Goal: Feedback & Contribution: Leave review/rating

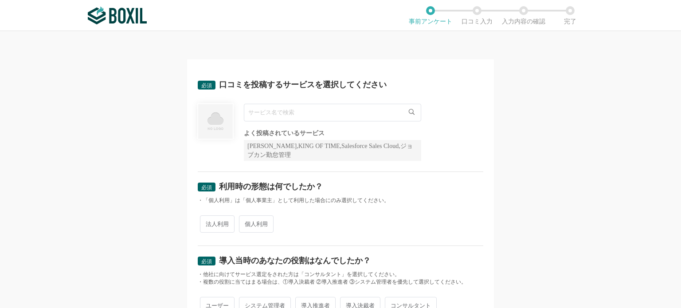
click at [374, 118] on input "text" at bounding box center [332, 113] width 177 height 18
type input "ば"
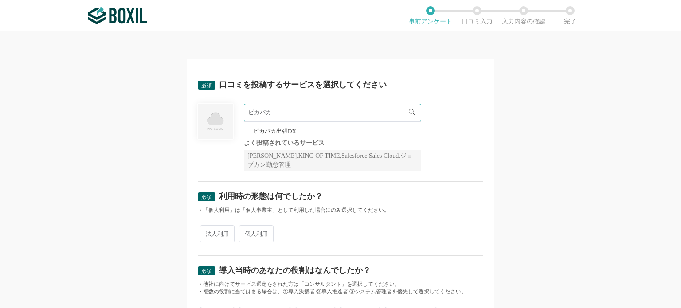
click at [388, 125] on li "ピカパカ出張DX" at bounding box center [332, 131] width 176 height 18
type input "ピカパカ出張DX"
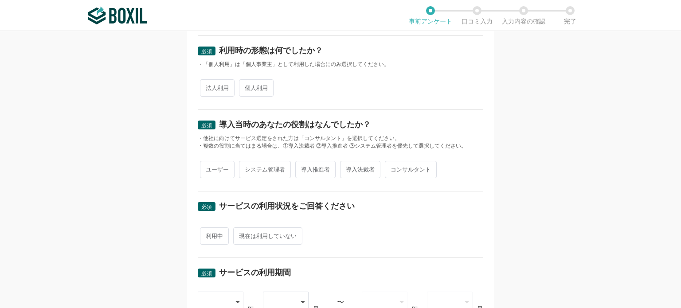
scroll to position [136, 0]
click at [218, 90] on span "法人利用" at bounding box center [217, 87] width 35 height 17
click at [208, 86] on input "法人利用" at bounding box center [205, 83] width 6 height 6
radio input "true"
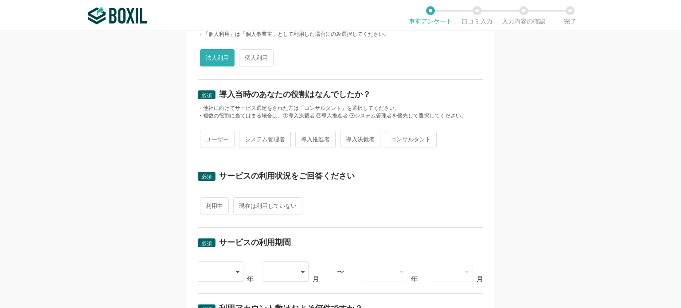
scroll to position [167, 0]
click at [210, 141] on span "ユーザー" at bounding box center [217, 138] width 35 height 17
click at [208, 137] on input "ユーザー" at bounding box center [205, 135] width 6 height 6
radio input "true"
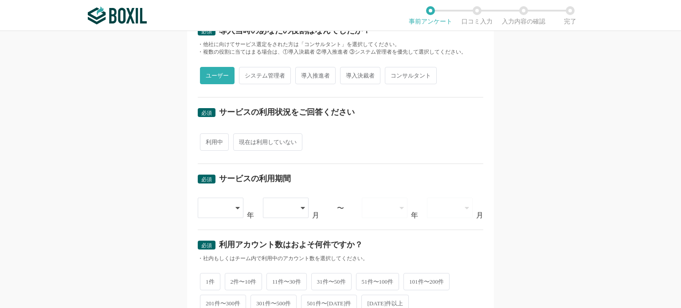
scroll to position [230, 0]
click at [214, 143] on span "利用中" at bounding box center [214, 141] width 29 height 17
click at [208, 140] on input "利用中" at bounding box center [205, 137] width 6 height 6
radio input "true"
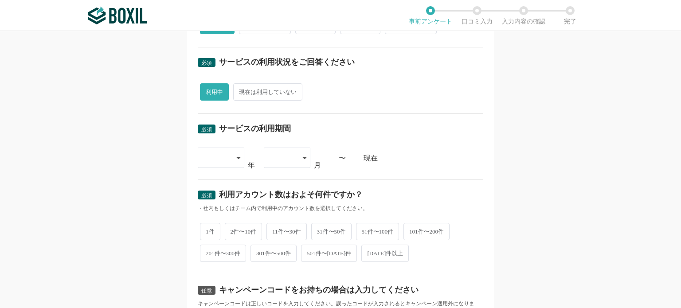
scroll to position [290, 0]
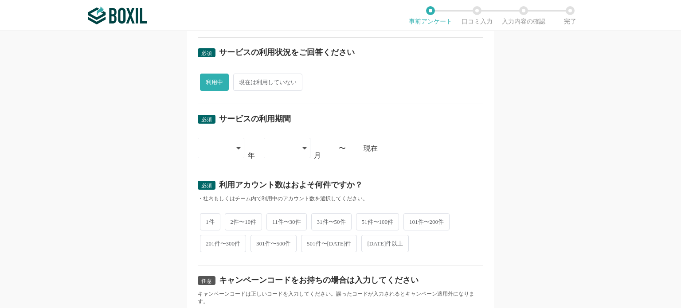
click at [218, 149] on div at bounding box center [216, 147] width 26 height 19
click at [205, 281] on span "[DATE]" at bounding box center [216, 284] width 23 height 7
click at [282, 145] on div at bounding box center [282, 147] width 26 height 19
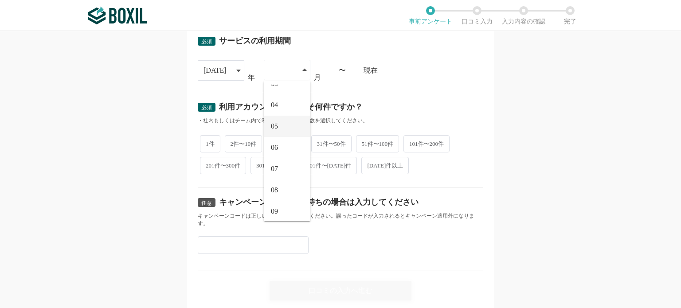
scroll to position [62, 0]
click at [276, 206] on li "09" at bounding box center [287, 203] width 47 height 21
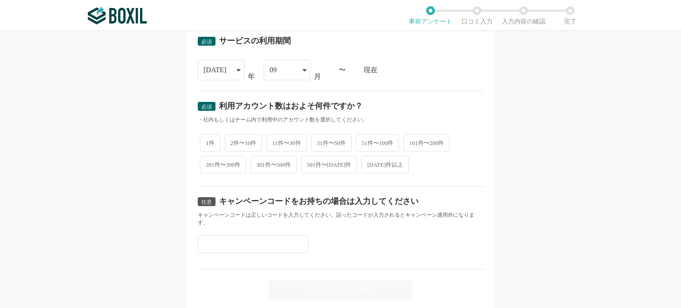
click at [210, 140] on span "1件" at bounding box center [210, 142] width 20 height 17
click at [208, 140] on input "1件" at bounding box center [205, 139] width 6 height 6
radio input "true"
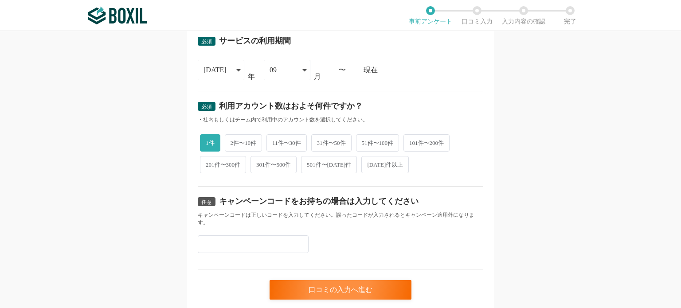
click at [383, 162] on span "[DATE]件以上" at bounding box center [384, 164] width 47 height 17
click at [369, 162] on input "[DATE]件以上" at bounding box center [366, 160] width 6 height 6
radio input "true"
radio input "false"
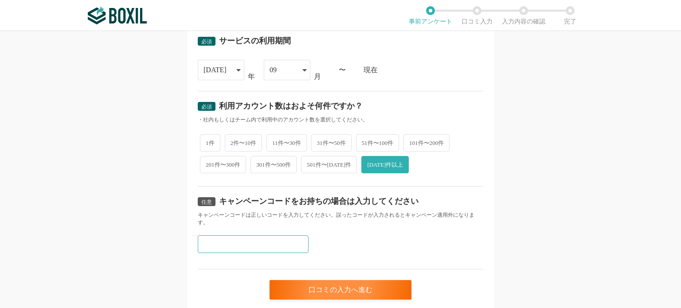
click at [273, 240] on input "text" at bounding box center [253, 244] width 111 height 18
paste input "Z7QV8EY6"
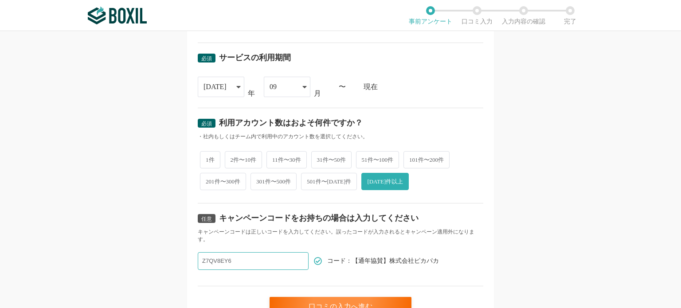
scroll to position [396, 0]
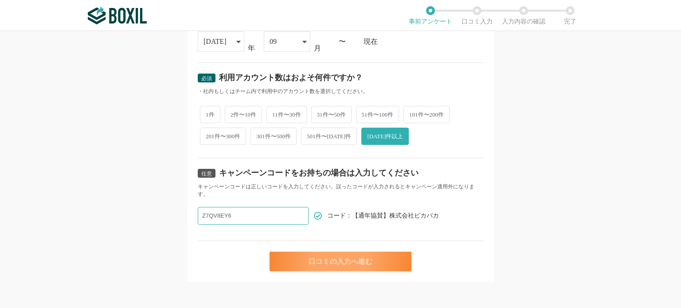
type input "Z7QV8EY6"
click at [358, 264] on div "口コミの入力へ進む" at bounding box center [340, 261] width 142 height 19
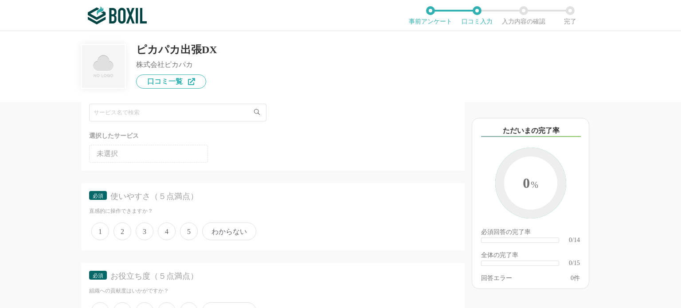
scroll to position [85, 0]
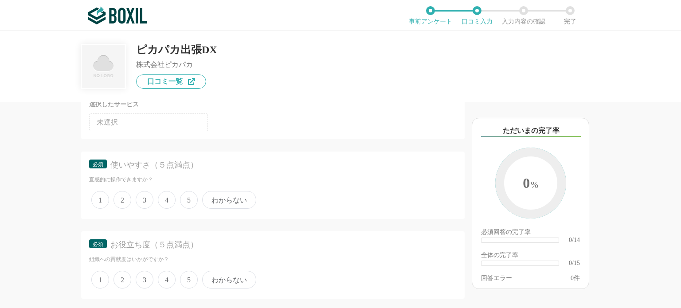
click at [101, 199] on span "1" at bounding box center [100, 200] width 18 height 18
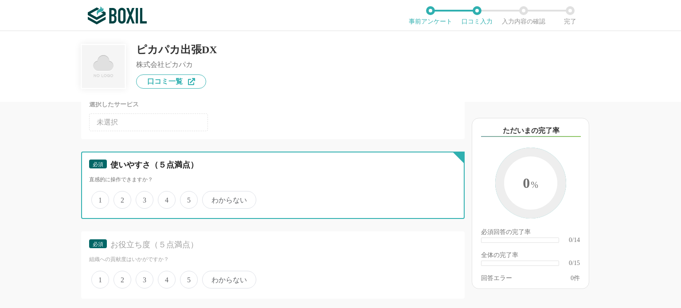
click at [99, 198] on input "1" at bounding box center [96, 195] width 6 height 6
radio input "true"
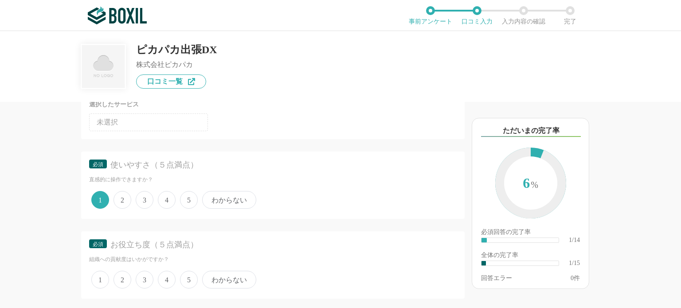
click at [103, 276] on span "1" at bounding box center [100, 280] width 18 height 18
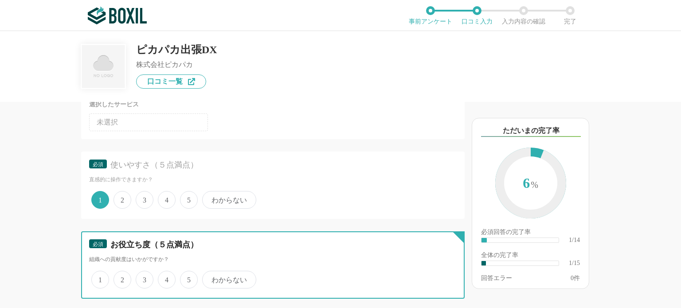
click at [99, 276] on input "1" at bounding box center [96, 275] width 6 height 6
radio input "true"
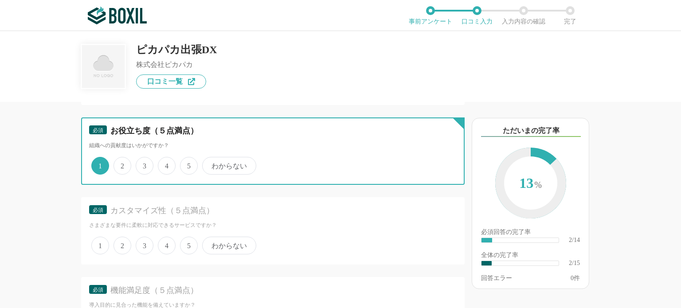
scroll to position [205, 0]
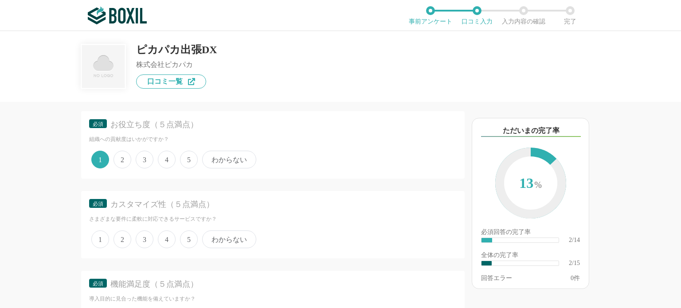
click at [96, 242] on span "1" at bounding box center [100, 239] width 18 height 18
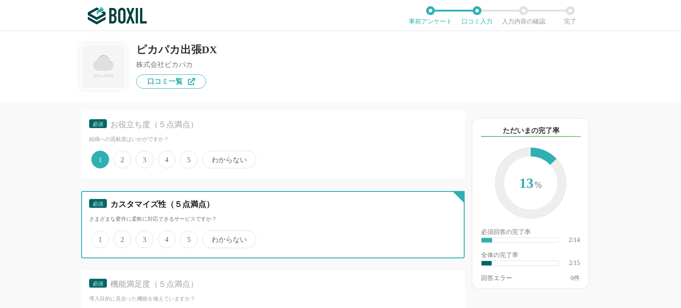
click at [96, 238] on input "1" at bounding box center [96, 235] width 6 height 6
radio input "true"
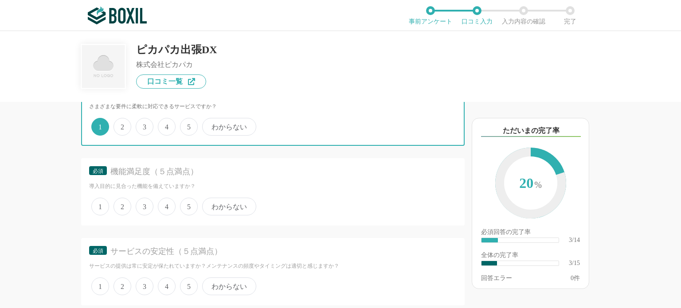
scroll to position [318, 0]
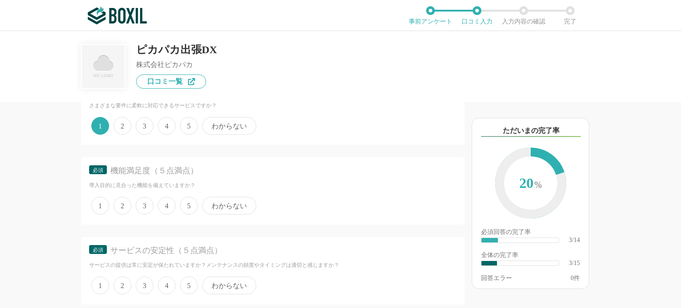
click at [99, 208] on span "1" at bounding box center [100, 206] width 18 height 18
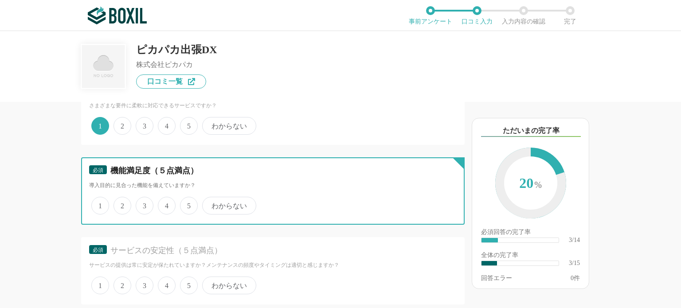
click at [99, 204] on input "1" at bounding box center [96, 201] width 6 height 6
radio input "true"
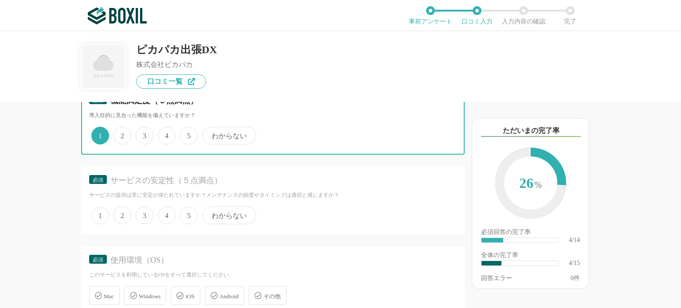
scroll to position [390, 0]
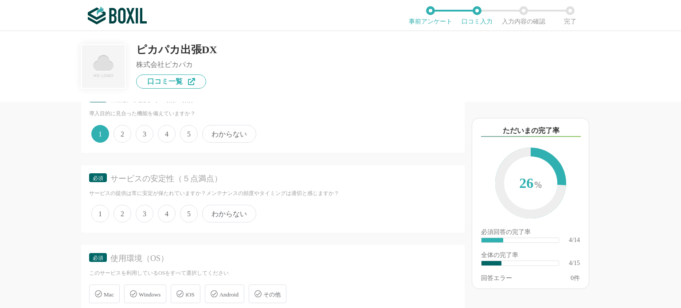
click at [148, 215] on span "3" at bounding box center [145, 214] width 18 height 18
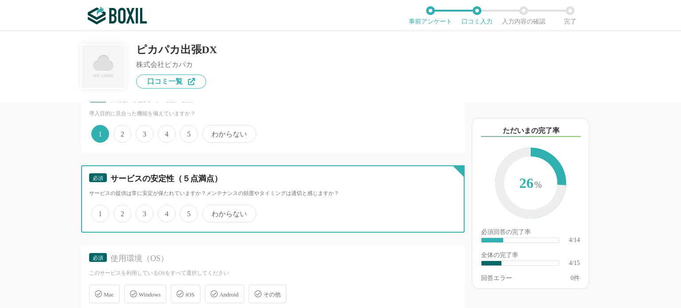
click at [144, 212] on input "3" at bounding box center [141, 209] width 6 height 6
radio input "true"
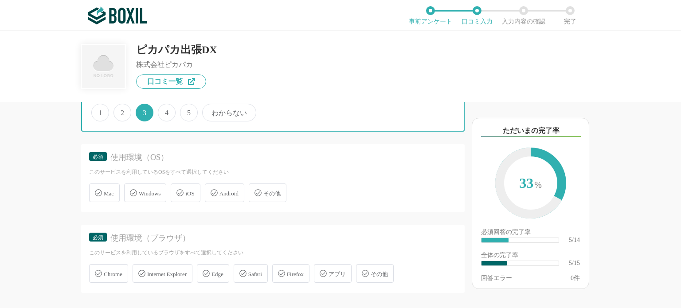
scroll to position [491, 0]
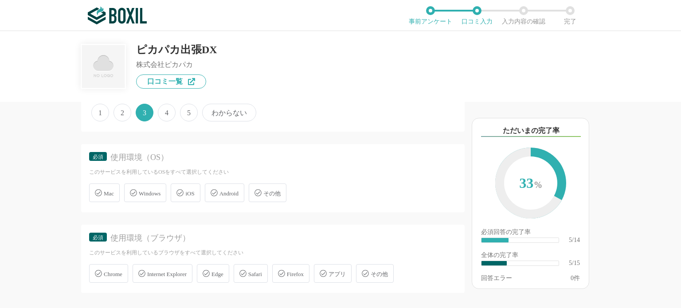
click at [156, 184] on div "Windows" at bounding box center [145, 192] width 42 height 19
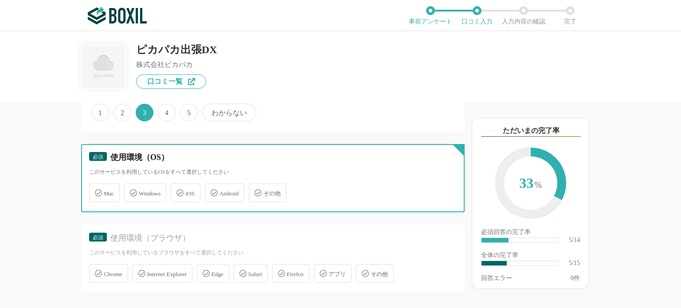
click at [132, 185] on input "Windows" at bounding box center [129, 188] width 6 height 6
checkbox input "true"
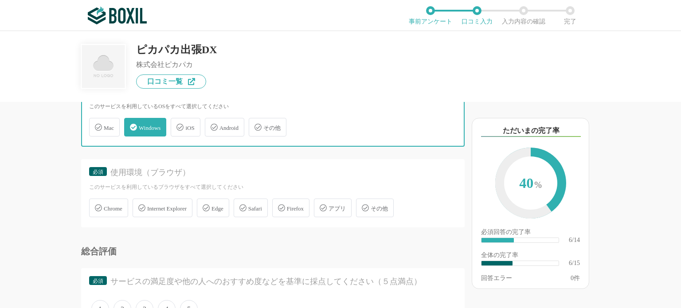
scroll to position [558, 0]
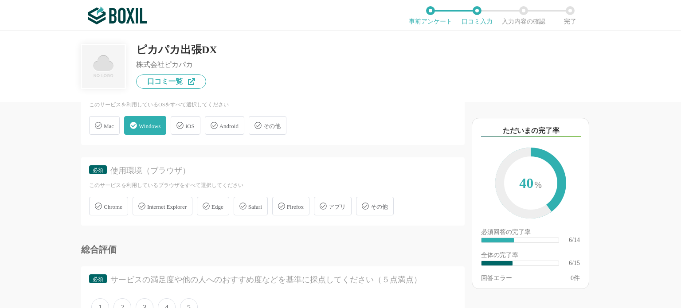
click at [106, 207] on div "Chrome" at bounding box center [108, 206] width 39 height 19
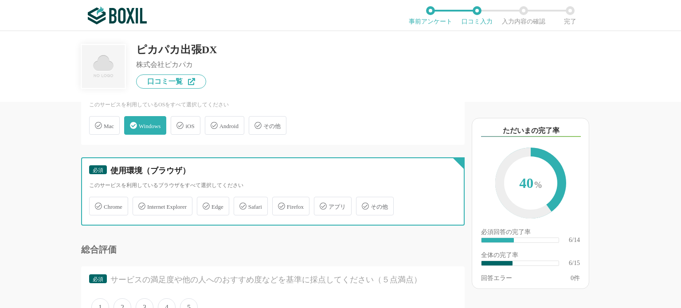
click at [97, 204] on input "Chrome" at bounding box center [94, 201] width 6 height 6
checkbox input "true"
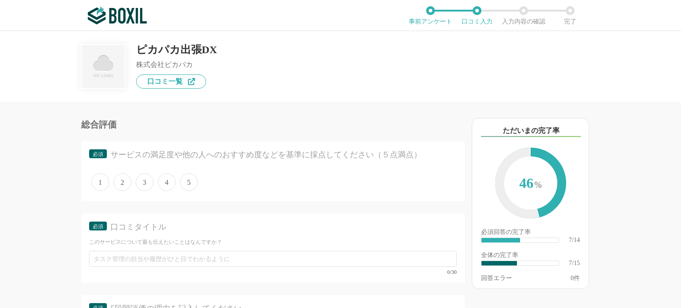
scroll to position [685, 0]
click at [103, 180] on span "1" at bounding box center [100, 180] width 18 height 18
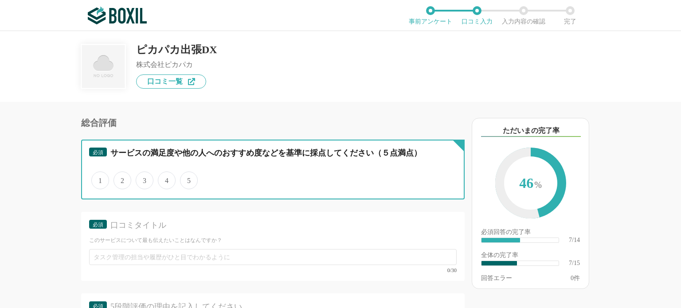
click at [99, 179] on input "1" at bounding box center [96, 176] width 6 height 6
radio input "true"
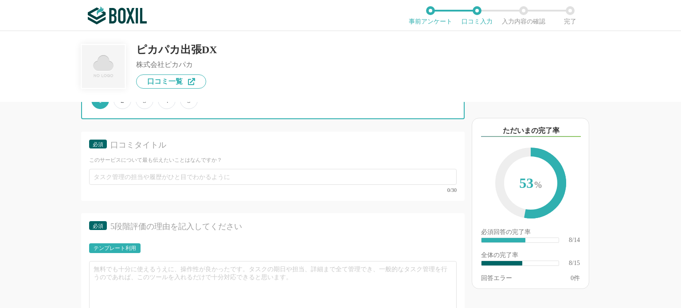
scroll to position [766, 0]
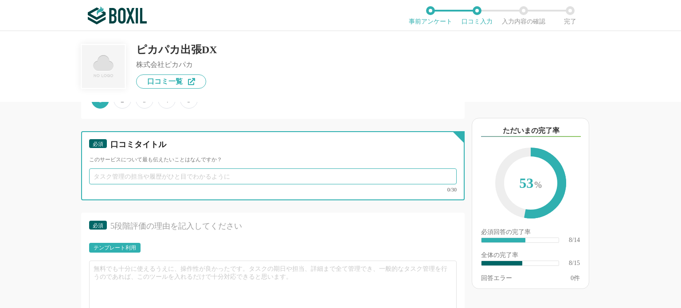
click at [119, 174] on input "text" at bounding box center [272, 176] width 367 height 16
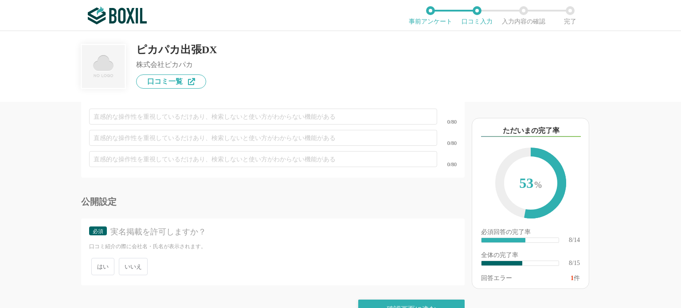
scroll to position [1356, 0]
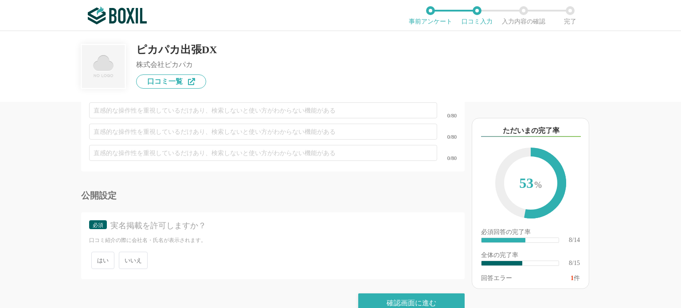
click at [126, 252] on span "いいえ" at bounding box center [133, 260] width 29 height 17
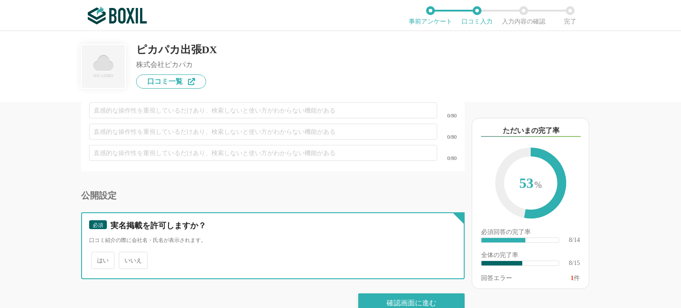
click at [126, 253] on input "いいえ" at bounding box center [124, 256] width 6 height 6
radio input "true"
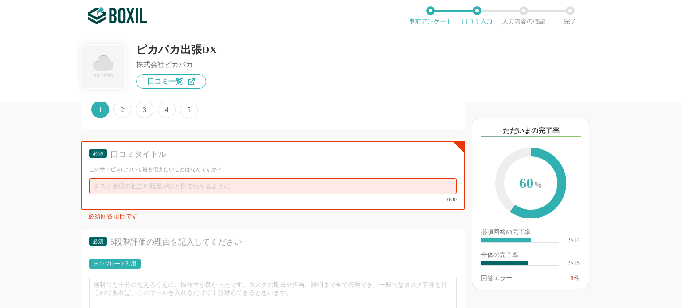
scroll to position [736, 0]
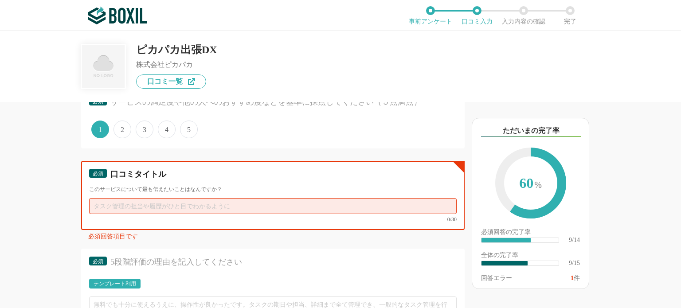
click at [280, 203] on input "text" at bounding box center [272, 206] width 367 height 16
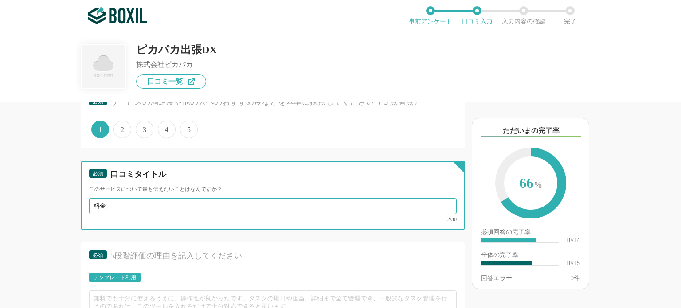
type input "料"
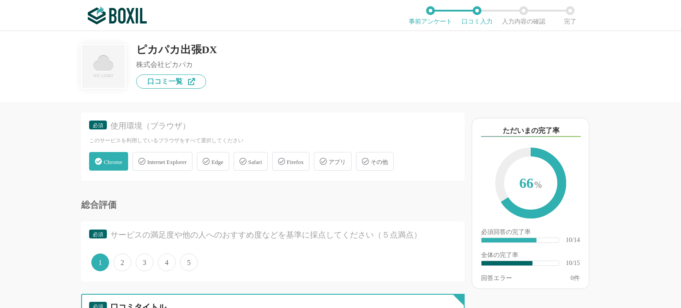
scroll to position [692, 0]
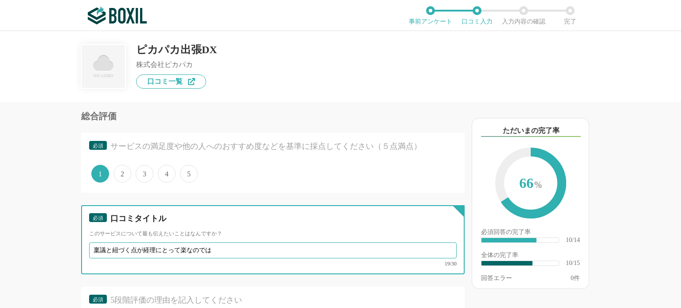
type input "稟議と紐づく点が経理にとって楽なのでは"
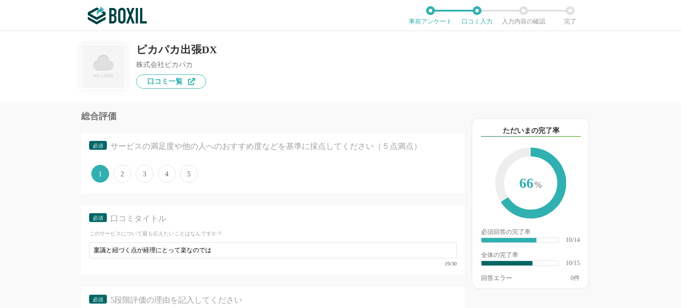
click at [117, 170] on span "2" at bounding box center [122, 174] width 18 height 18
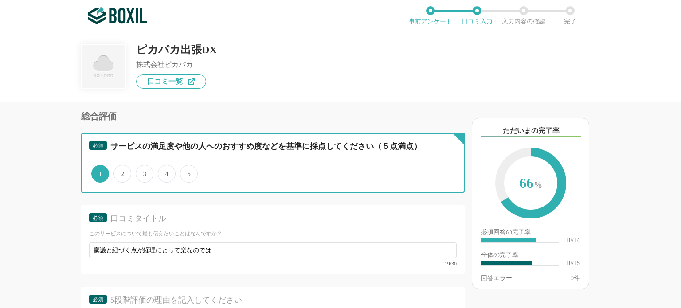
click at [117, 170] on input "2" at bounding box center [119, 169] width 6 height 6
radio input "true"
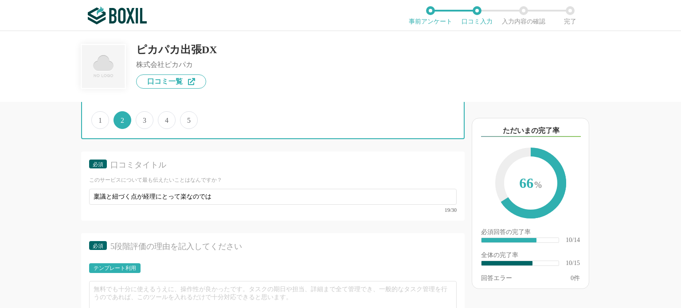
scroll to position [825, 0]
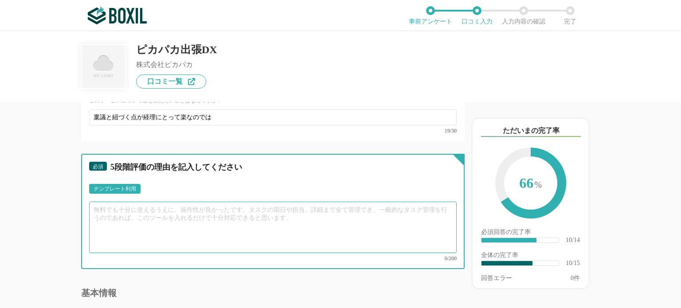
click at [196, 202] on textarea at bounding box center [272, 227] width 367 height 51
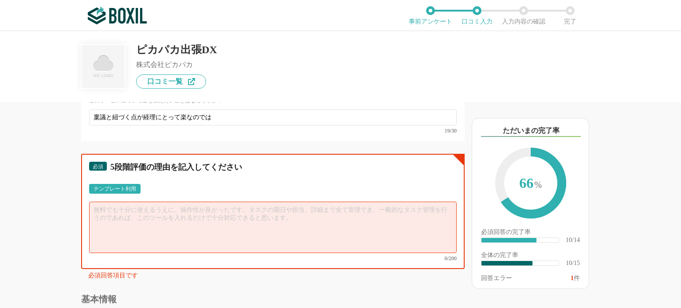
click at [195, 203] on textarea at bounding box center [272, 227] width 367 height 51
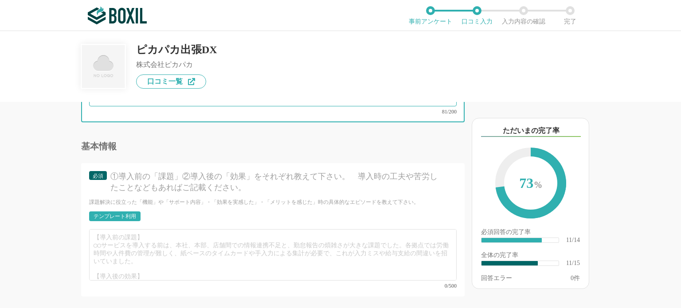
scroll to position [1002, 0]
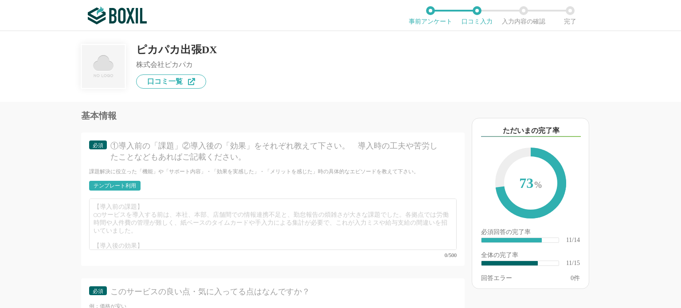
type textarea "操作性等に特に不満、問題点なし。別サービスから変更しピカパカ使用するようになったが、以前より高額なホテルが多い印象。また、飛行機の座席数が少なく、予約が取りづ…"
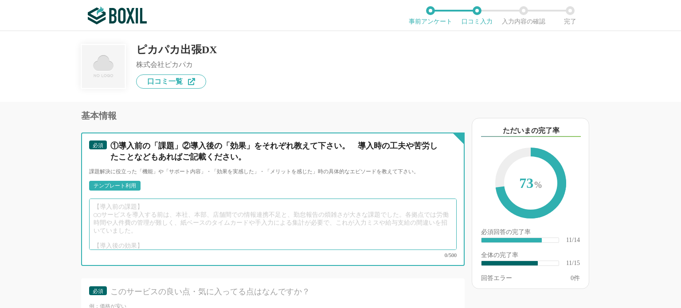
click at [230, 209] on textarea at bounding box center [272, 224] width 367 height 51
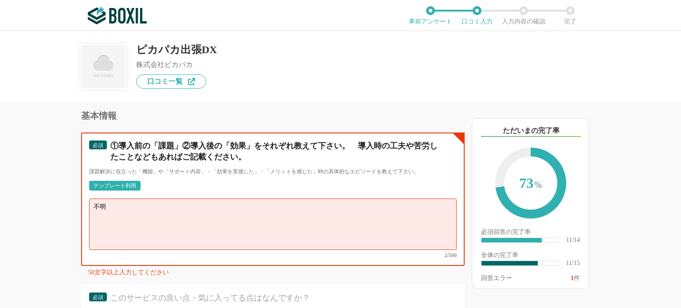
type textarea "不"
type textarea "１"
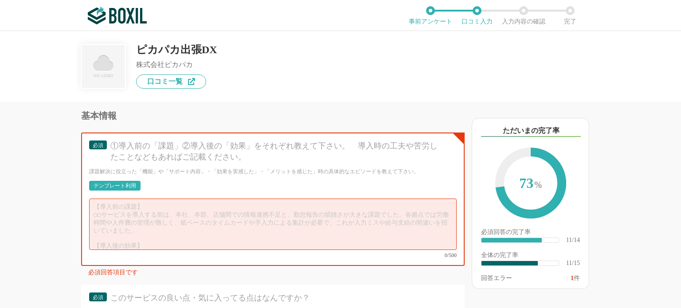
click at [103, 183] on div "テンプレート利用" at bounding box center [114, 185] width 43 height 5
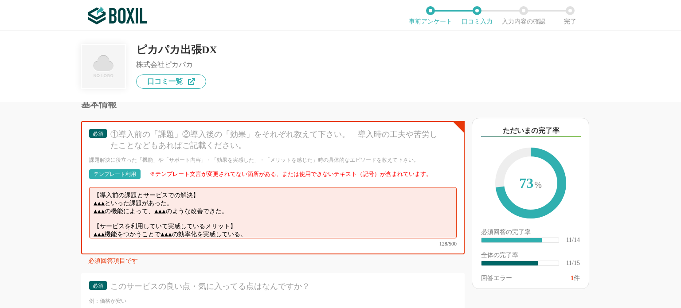
scroll to position [1046, 0]
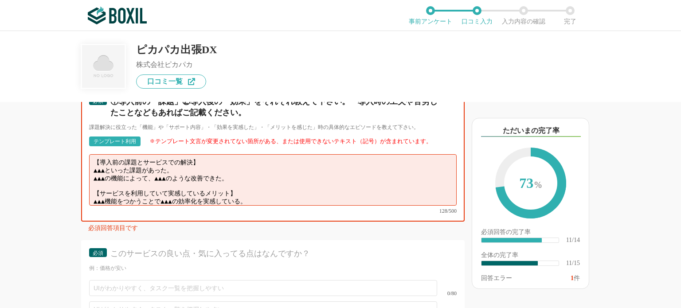
click at [246, 164] on textarea "【導入前の課題とサービスでの解決】 ▲▲▲といった課題があった。 ▲▲▲の機能によって、▲▲▲のような改善できた。 【サービスを利用していて実感しているメリッ…" at bounding box center [272, 179] width 367 height 51
click at [270, 154] on textarea "【導入前の課題とサービスでの解決】 ▲▲▲といった課題があった。 ▲▲▲の機能によって、▲▲▲のような改善できた。 【サービスを利用していて実感しているメリッ…" at bounding box center [272, 179] width 367 height 51
click at [113, 156] on textarea "【導入前の課題とサービスでの解決】 ▲▲▲といった課題があった。 ▲▲▲の機能によって、▲▲▲のような改善できた。 【サービスを利用していて実感しているメリッ…" at bounding box center [272, 179] width 367 height 51
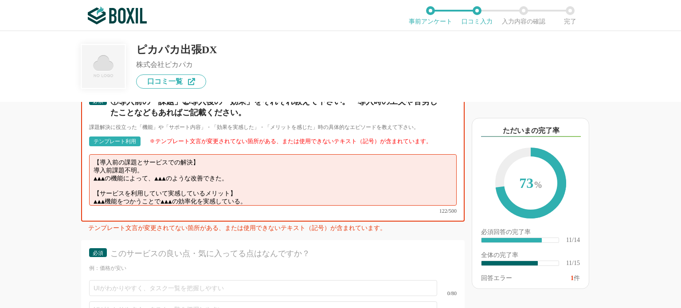
click at [285, 156] on textarea "【導入前の課題とサービスでの解決】 導入前課題不明。 ▲▲▲の機能によって、▲▲▲のような改善できた。 【サービスを利用していて実感しているメリット】 ▲▲▲…" at bounding box center [272, 179] width 367 height 51
drag, startPoint x: 252, startPoint y: 162, endPoint x: 85, endPoint y: 163, distance: 166.6
click at [85, 163] on div "必須 ①導入前の「課題」②導入後の「効果」をそれぞれ教えて下さい。　導入時の工夫や苦労したことなどもあればご記載ください。 課題解決に役立った「機能」や「サポ…" at bounding box center [272, 154] width 383 height 133
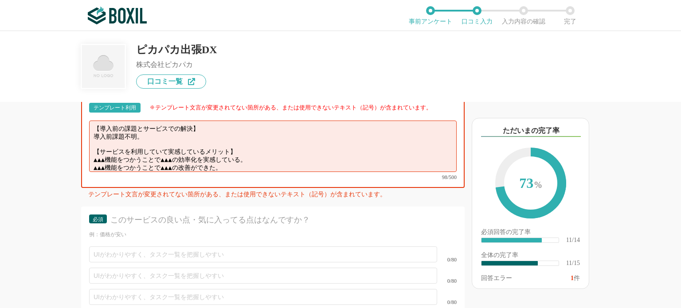
drag, startPoint x: 92, startPoint y: 143, endPoint x: 112, endPoint y: 138, distance: 20.2
click at [112, 138] on textarea "【導入前の課題とサービスでの解決】 導入前課題不明。 【サービスを利用していて実感しているメリット】 ▲▲▲機能をつかうことで▲▲▲の効率化を実感している。 …" at bounding box center [272, 146] width 367 height 51
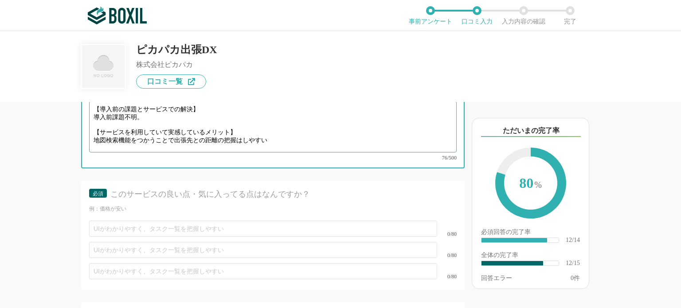
scroll to position [1102, 0]
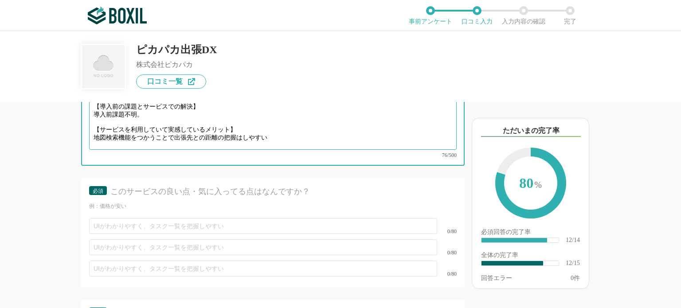
type textarea "【導入前の課題とサービスでの解決】 導入前課題不明。 【サービスを利用していて実感しているメリット】 地図検索機能をつかうことで出張先との距離の把握はしやすい"
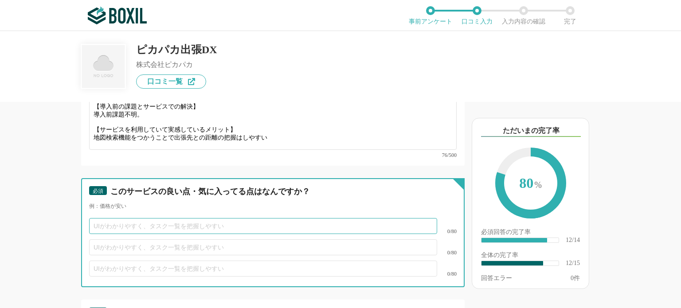
click at [185, 218] on input "text" at bounding box center [263, 226] width 348 height 16
type input "U"
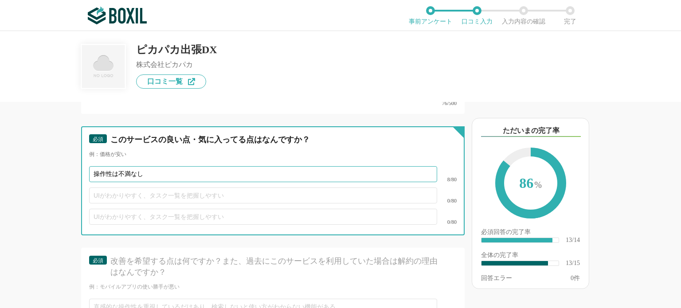
scroll to position [1153, 0]
type input "操作性は不満なし"
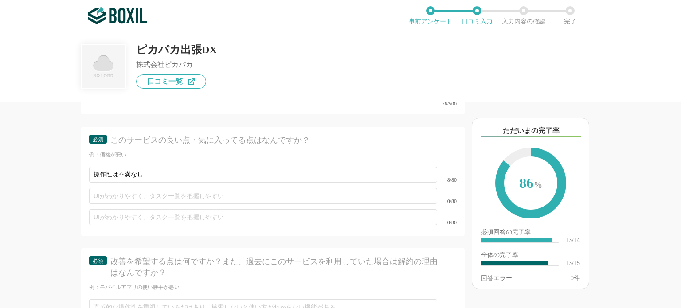
click at [165, 256] on div "改善を希望する点は何ですか？また、過去にこのサービスを利用していた場合は解約の理由はなんですか？" at bounding box center [275, 267] width 331 height 22
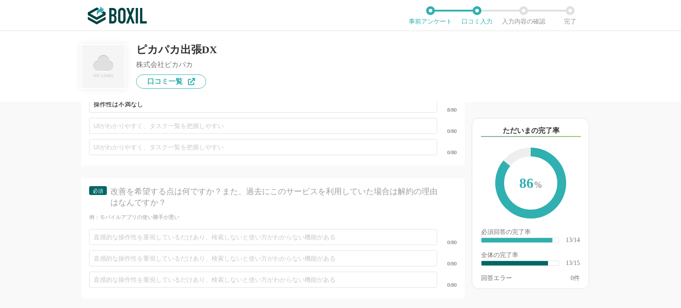
scroll to position [1224, 0]
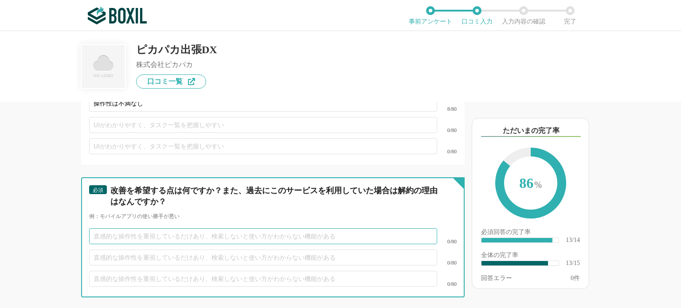
click at [171, 228] on input "text" at bounding box center [263, 236] width 348 height 16
type input "値"
type input "価格"
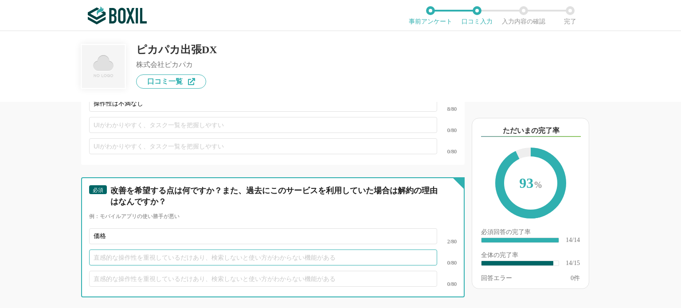
click at [167, 249] on input "text" at bounding box center [263, 257] width 348 height 16
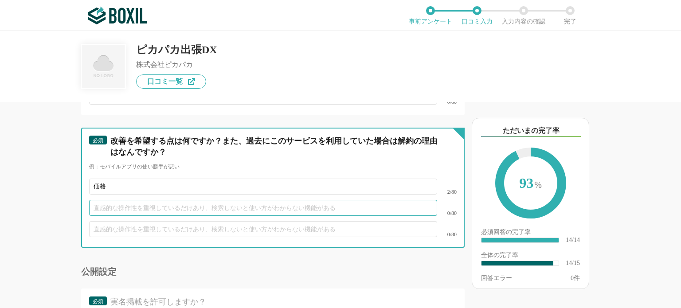
scroll to position [1275, 0]
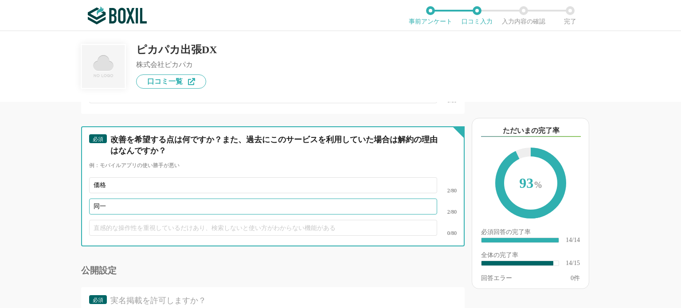
type input "同"
type input "同一条件下で、地域のみ変更する検索設定"
click at [189, 220] on input "text" at bounding box center [263, 228] width 348 height 16
type input "地域を複数選択できる検索"
click at [199, 177] on input "価格" at bounding box center [263, 185] width 348 height 16
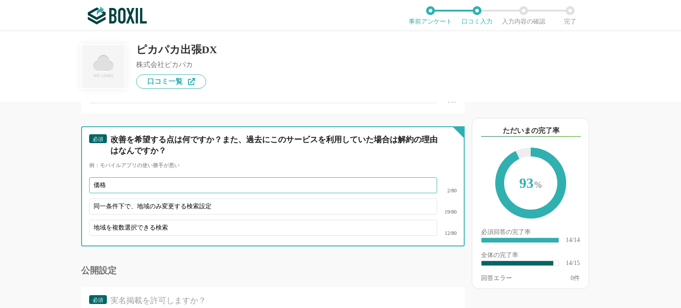
type input "価"
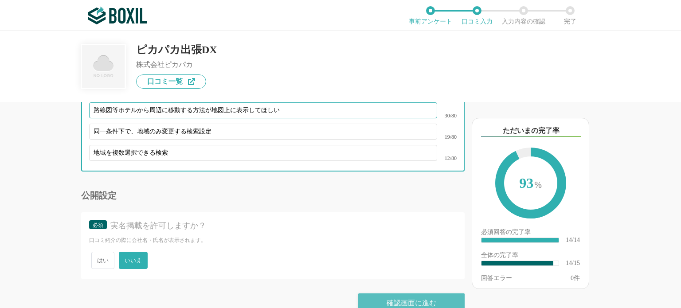
type input "路線図等ホテルから周辺に移動する方法が地図上に表示してほしい"
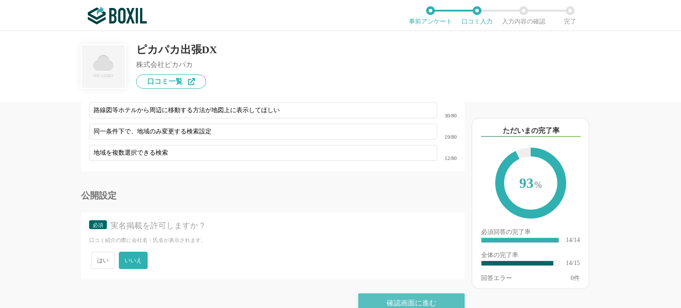
click at [409, 293] on div "確認画面に進む" at bounding box center [411, 302] width 106 height 19
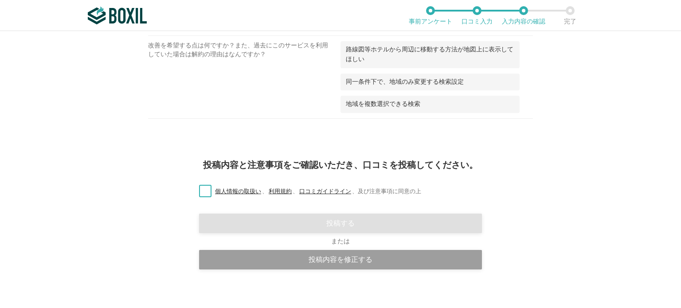
scroll to position [692, 0]
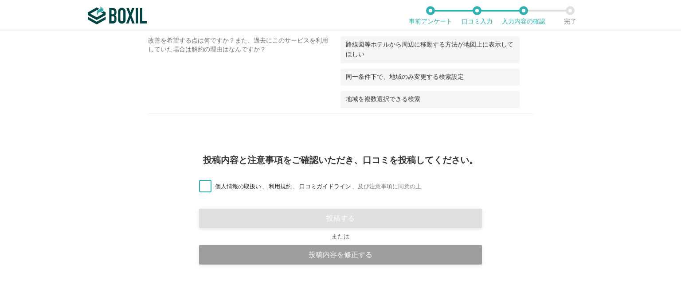
click at [204, 183] on label "個人情報の取扱い 、 利用規約 、 口コミガイドライン 、 及び注意事項に同意の上" at bounding box center [306, 186] width 229 height 9
click at [0, 0] on input "個人情報の取扱い 、 利用規約 、 口コミガイドライン 、 及び注意事項に同意の上" at bounding box center [0, 0] width 0 height 0
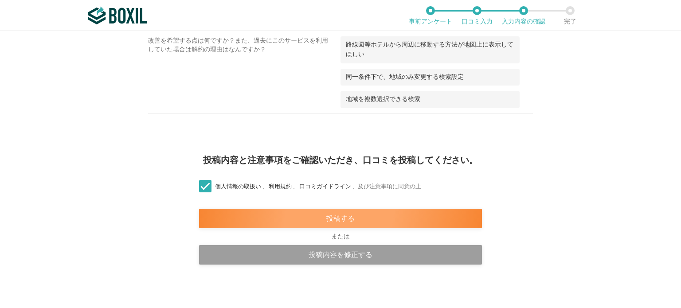
click at [347, 216] on div "投稿する" at bounding box center [340, 218] width 283 height 19
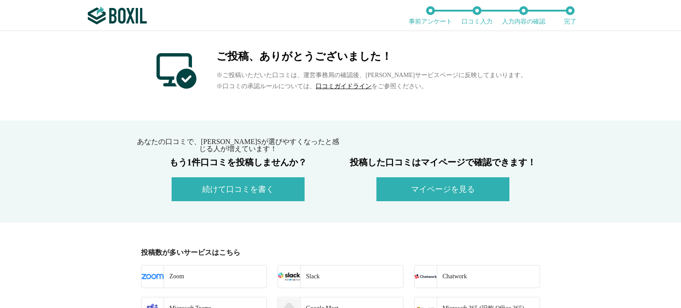
click at [129, 19] on img at bounding box center [117, 16] width 59 height 18
